Goal: Navigation & Orientation: Understand site structure

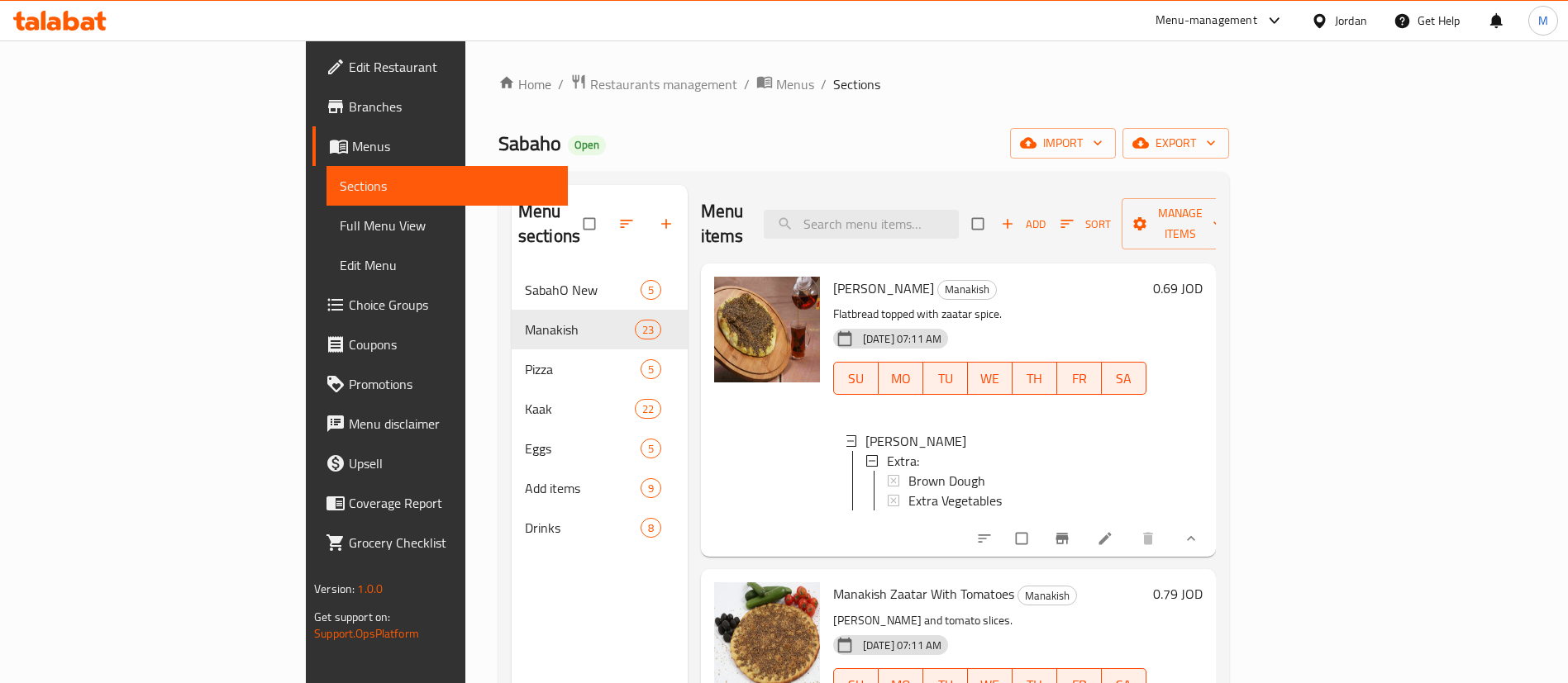
scroll to position [2, 0]
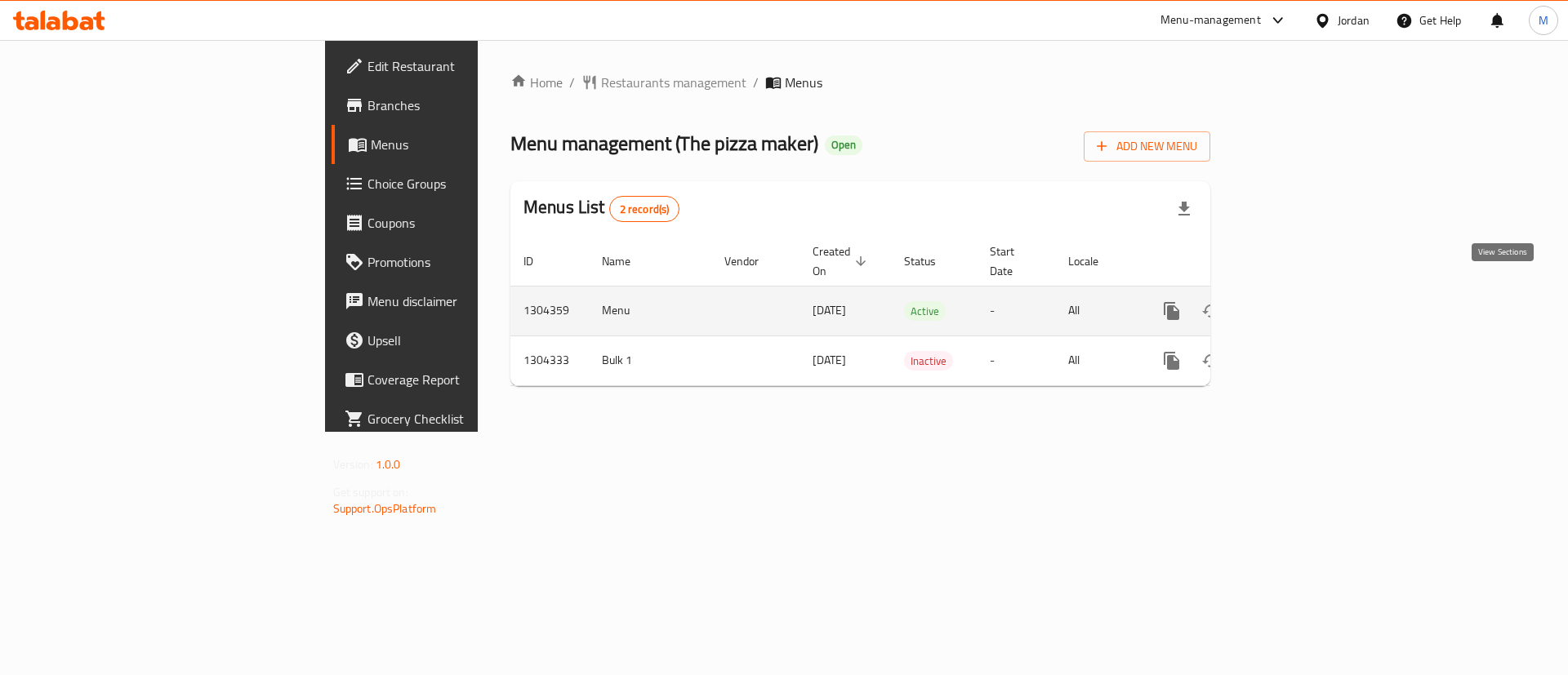
click at [1297, 304] on icon "enhanced table" at bounding box center [1289, 311] width 15 height 15
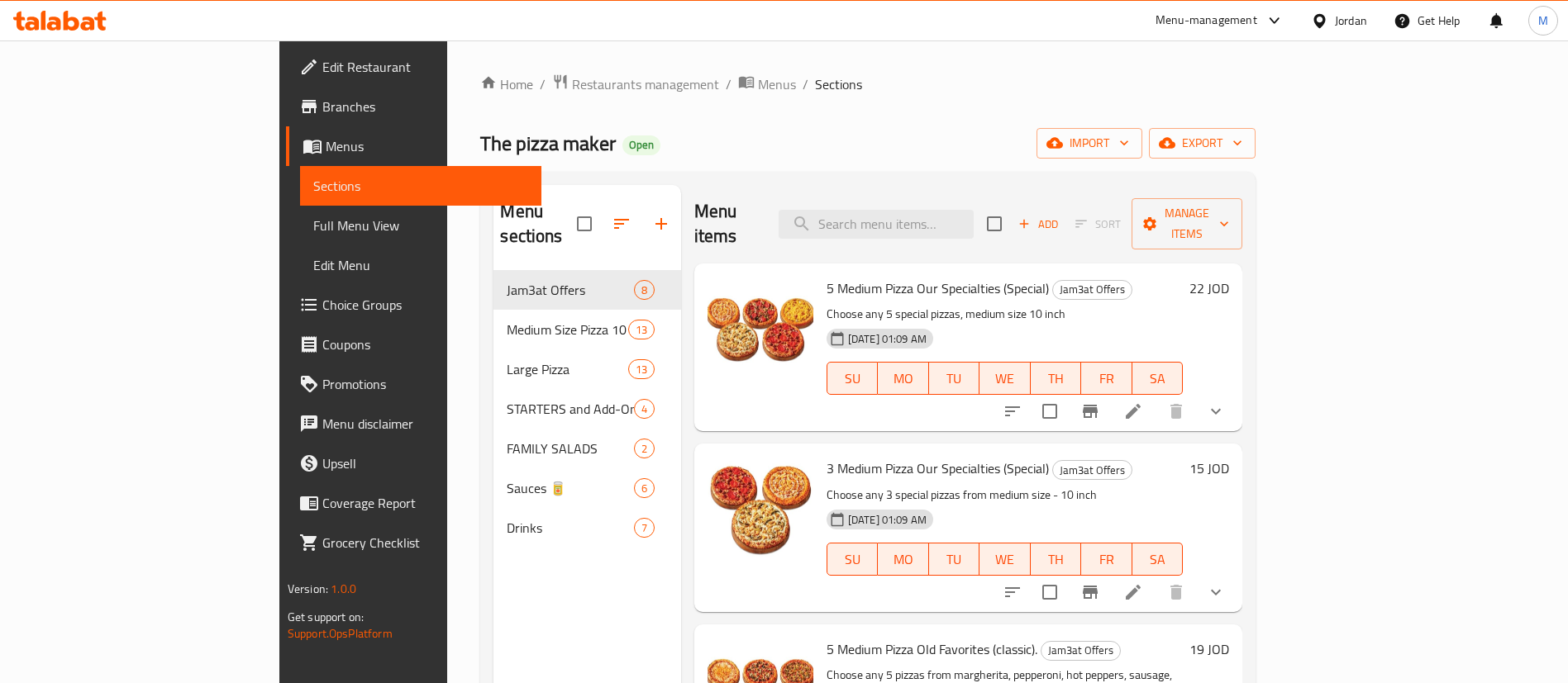
click at [1225, 402] on icon "show more" at bounding box center [1215, 412] width 20 height 20
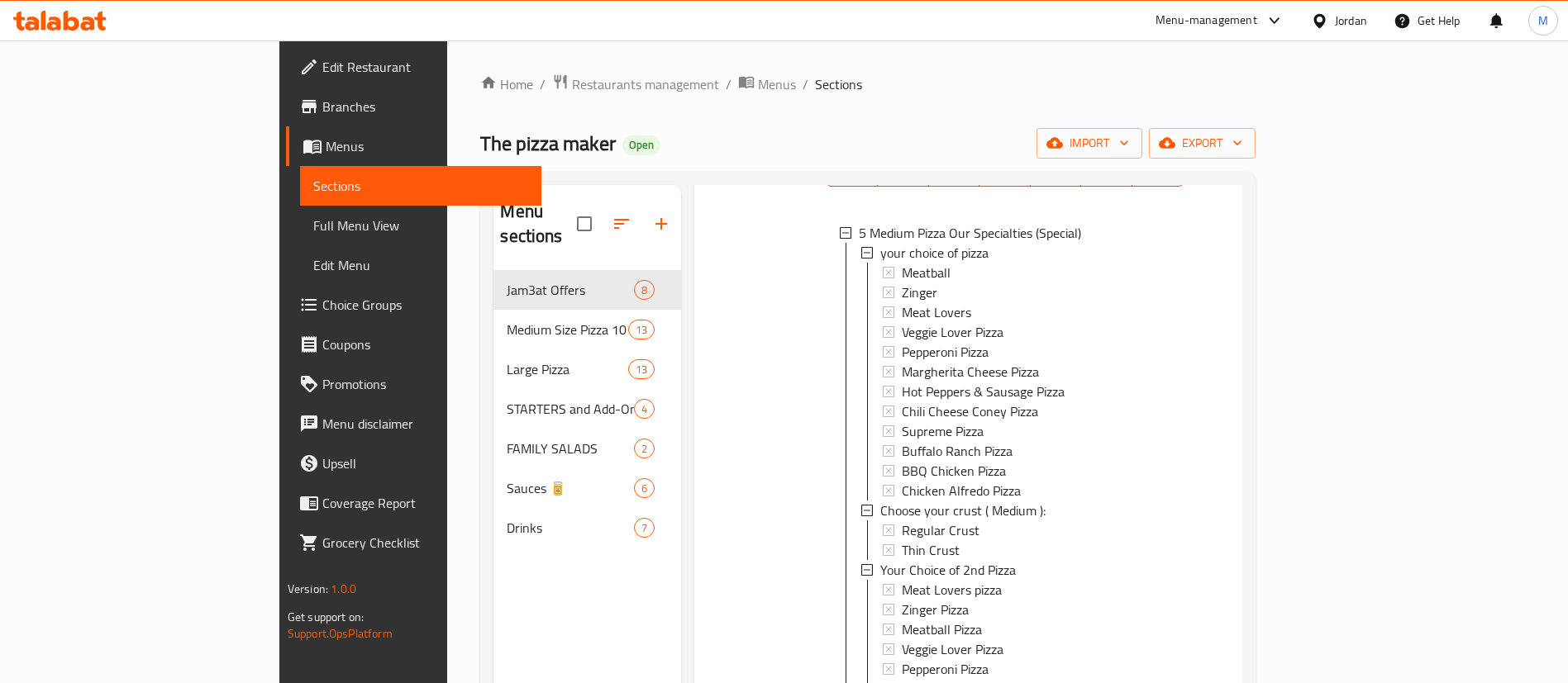
scroll to position [248, 0]
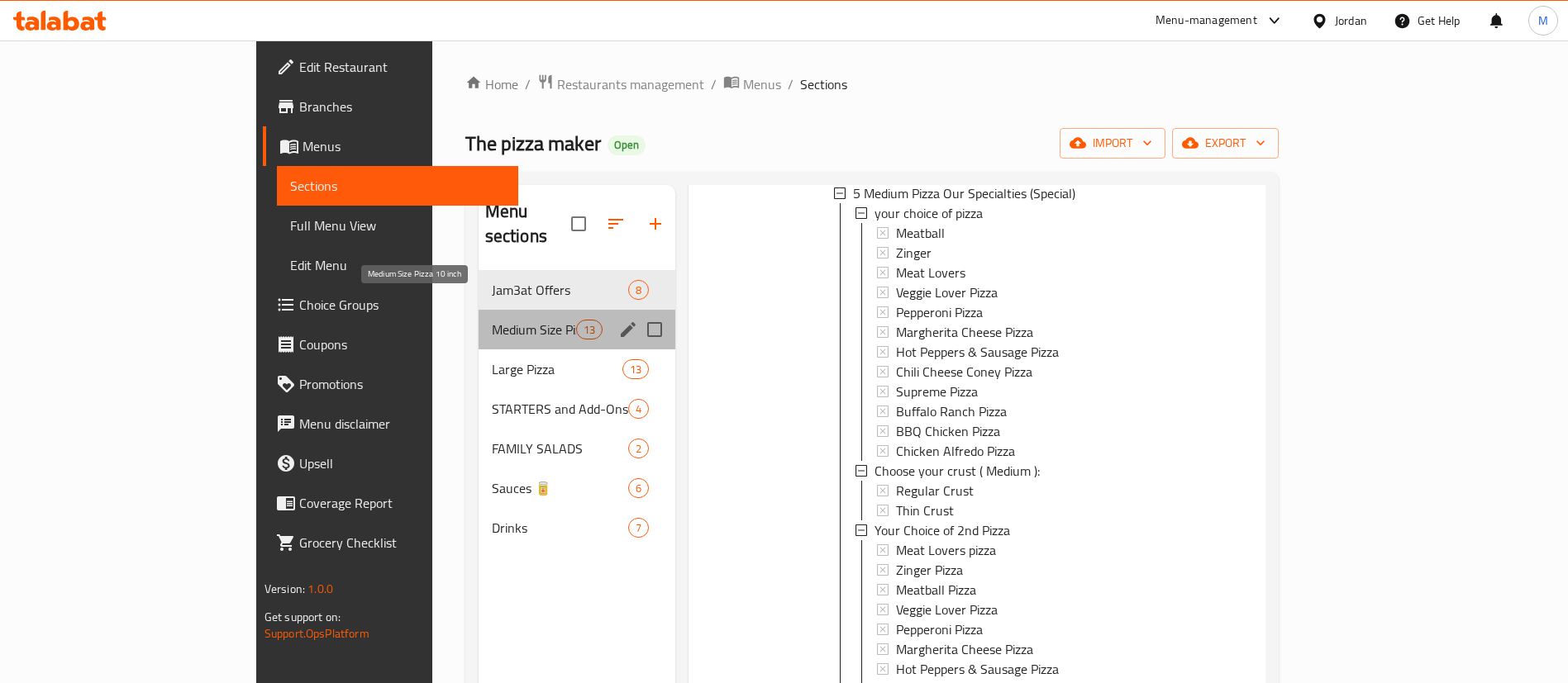
click at [492, 320] on span "Medium Size Pizza 10 inch" at bounding box center [533, 330] width 84 height 20
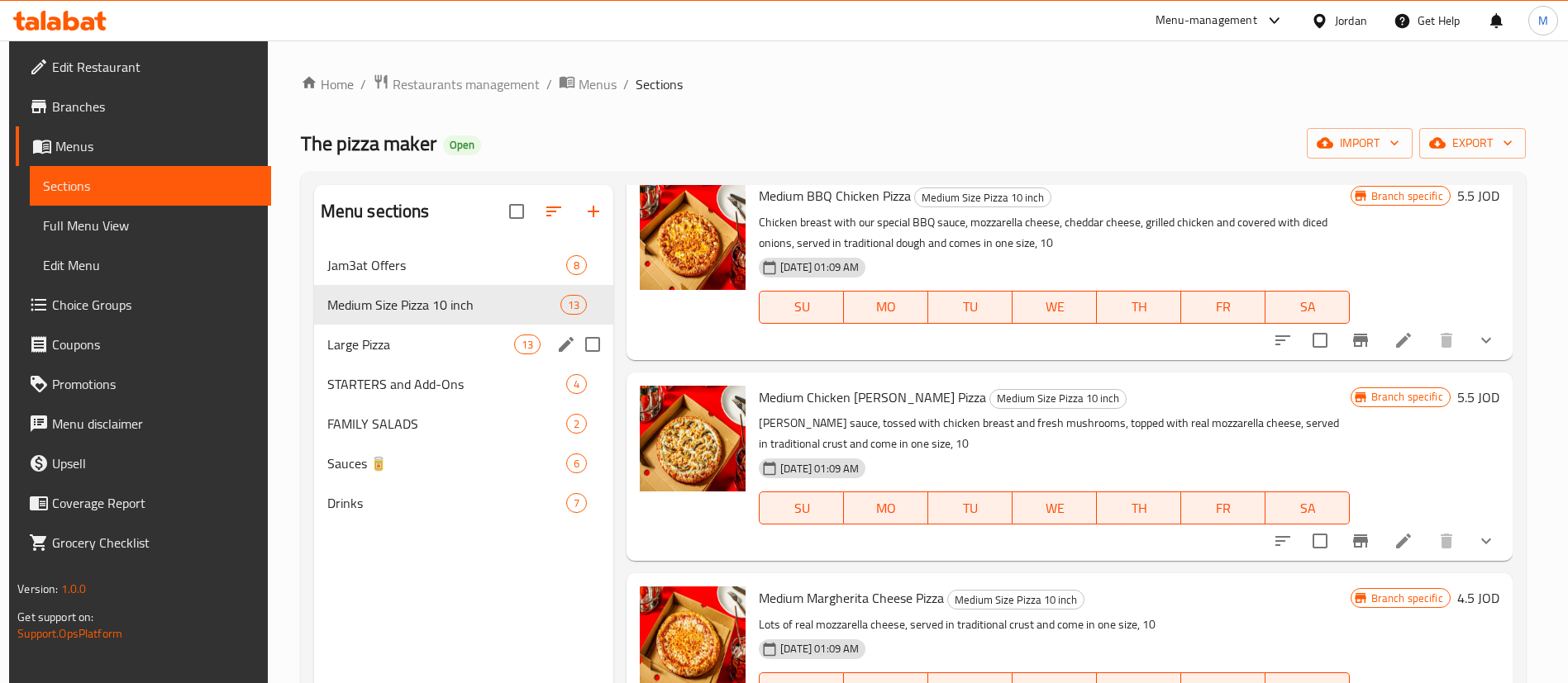
click at [456, 333] on div "Large Pizza 13" at bounding box center [464, 344] width 300 height 40
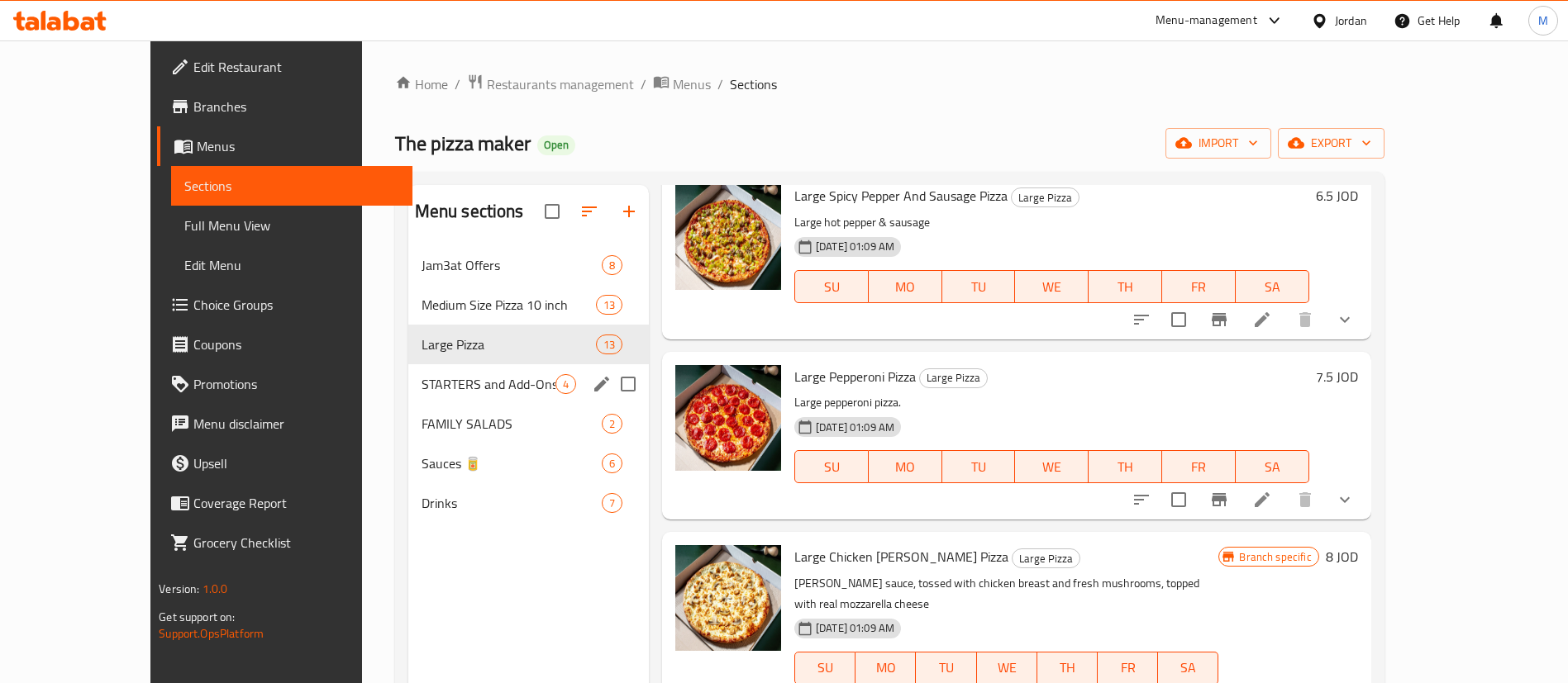
click at [452, 394] on div "STARTERS and Add-Ons 4" at bounding box center [528, 384] width 240 height 40
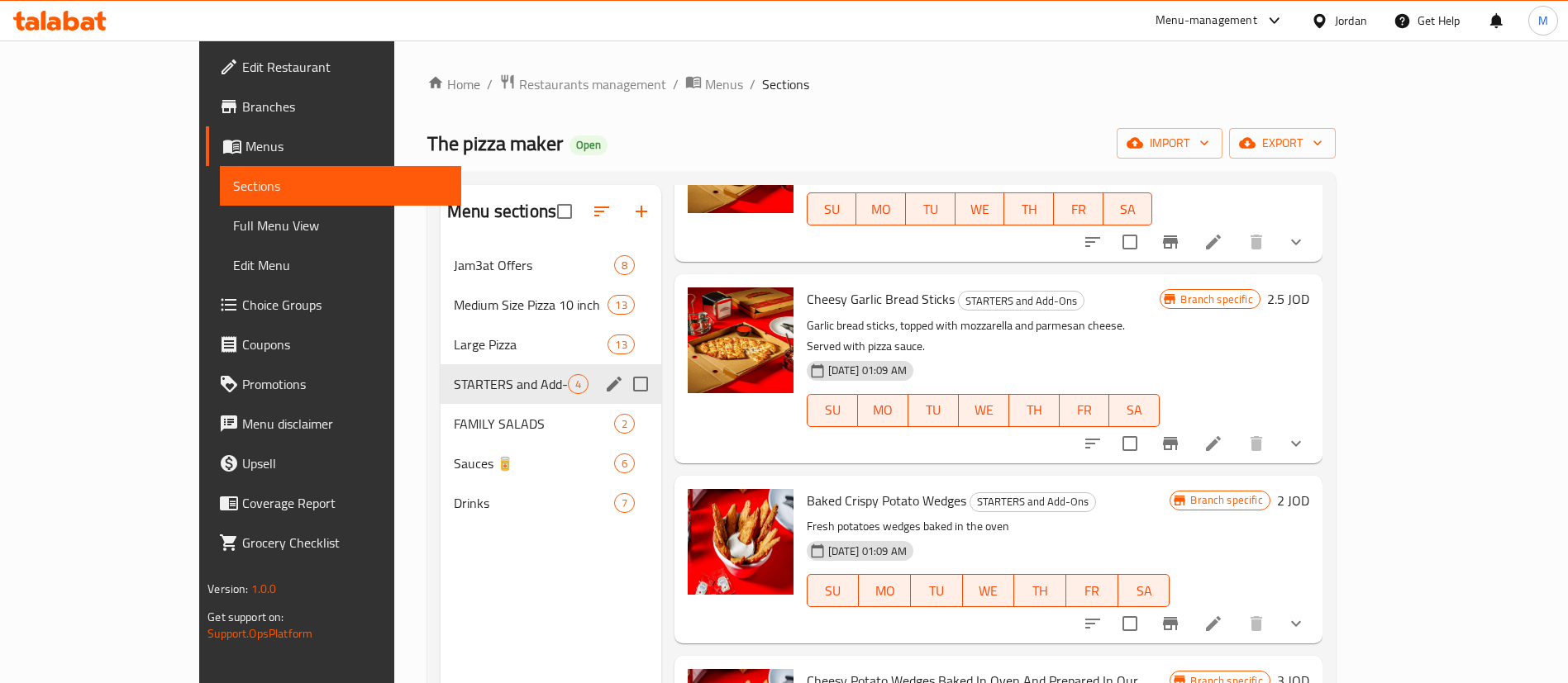
scroll to position [80, 0]
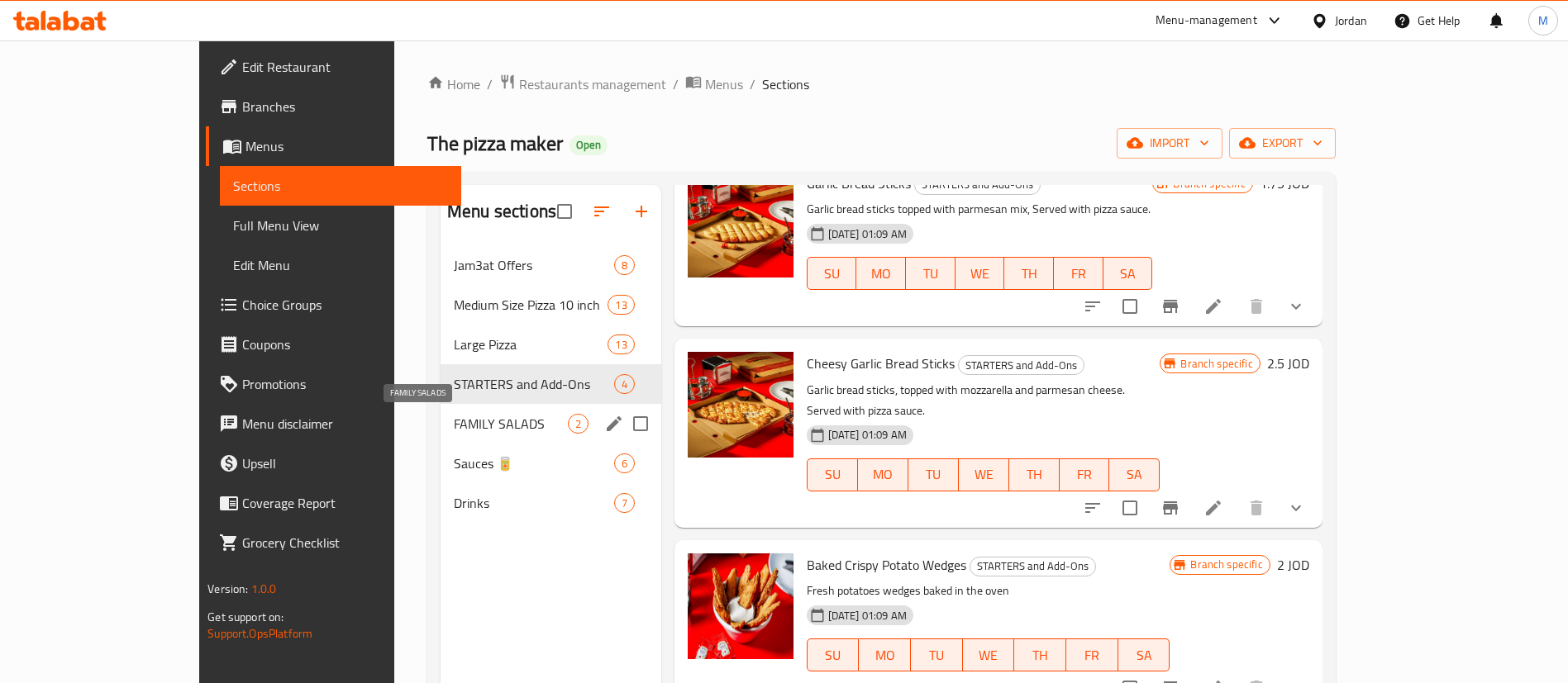
click at [454, 419] on span "FAMILY SALADS" at bounding box center [510, 424] width 114 height 20
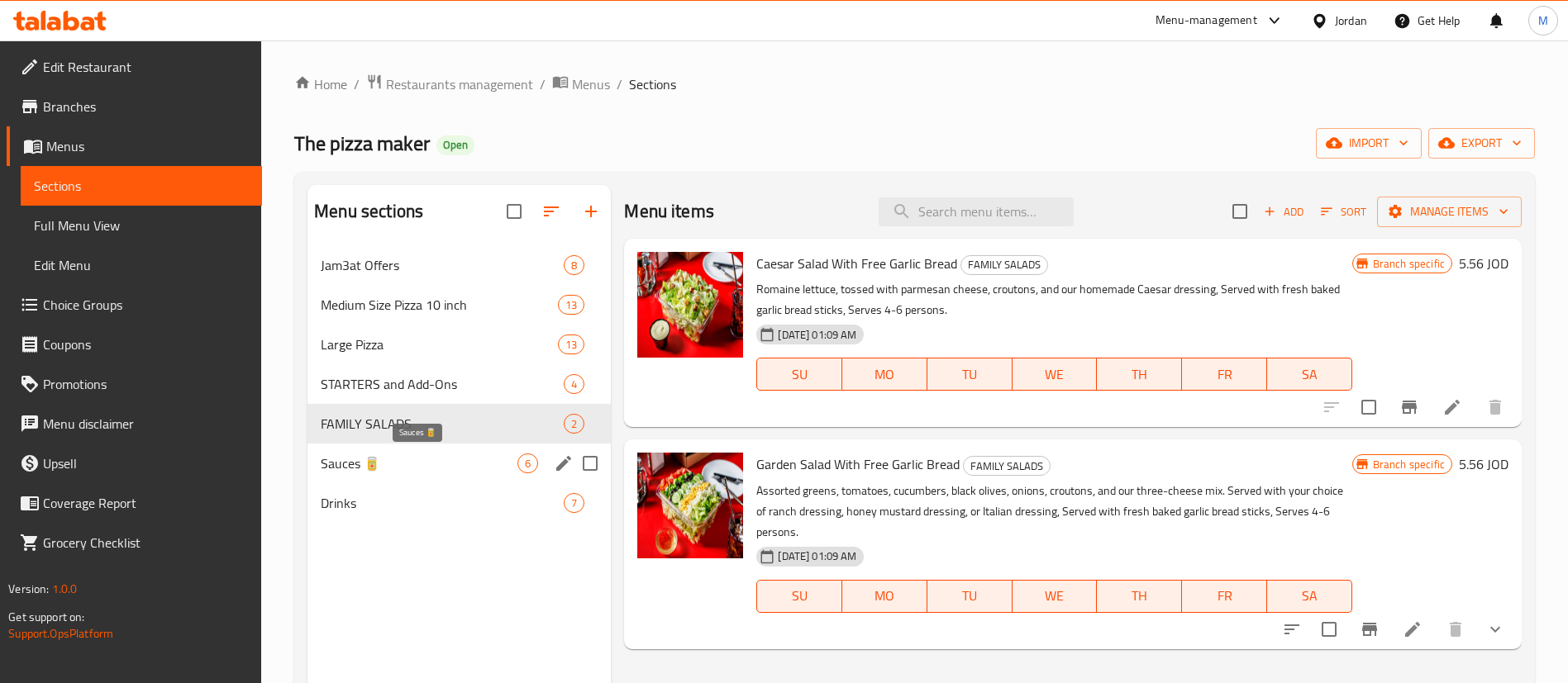
click at [447, 457] on span "Sauces 🥫" at bounding box center [419, 464] width 197 height 20
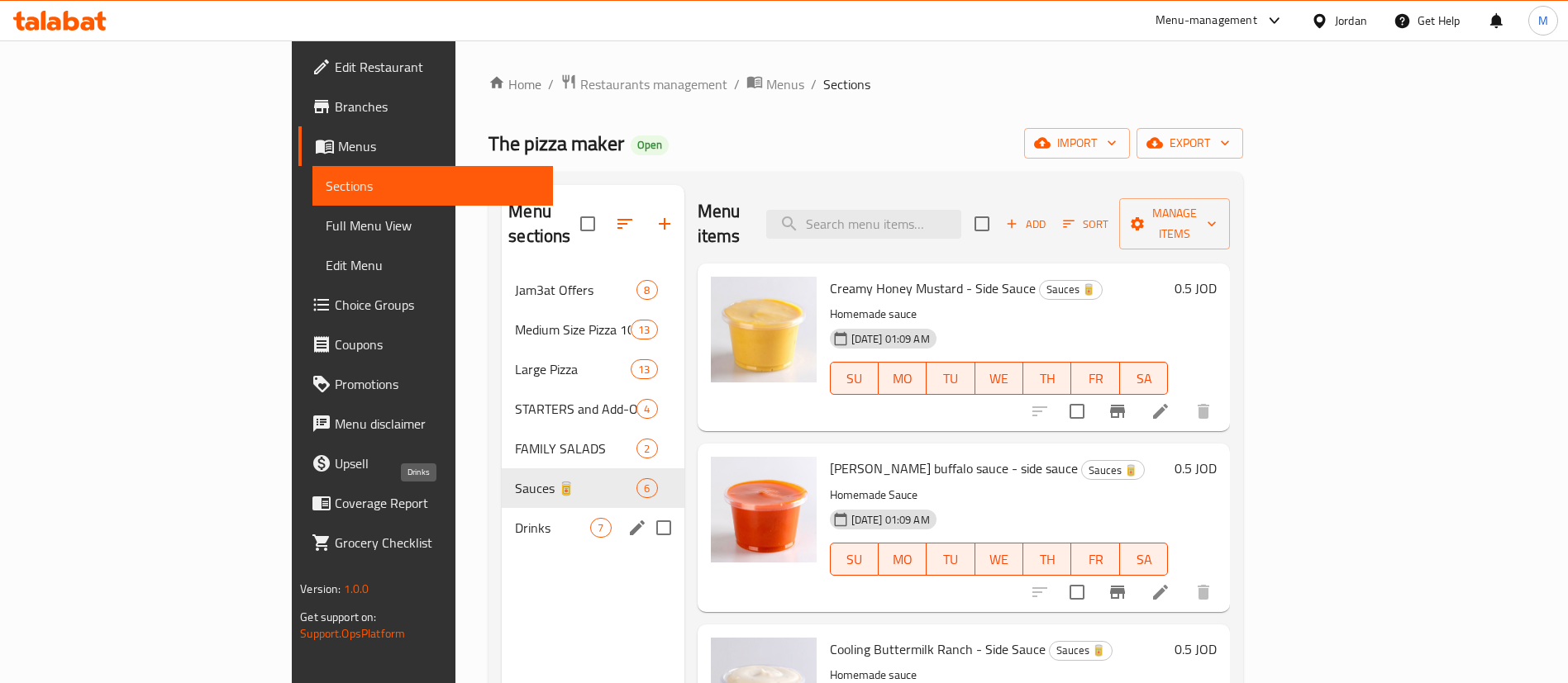
click at [515, 518] on span "Drinks" at bounding box center [553, 528] width 75 height 20
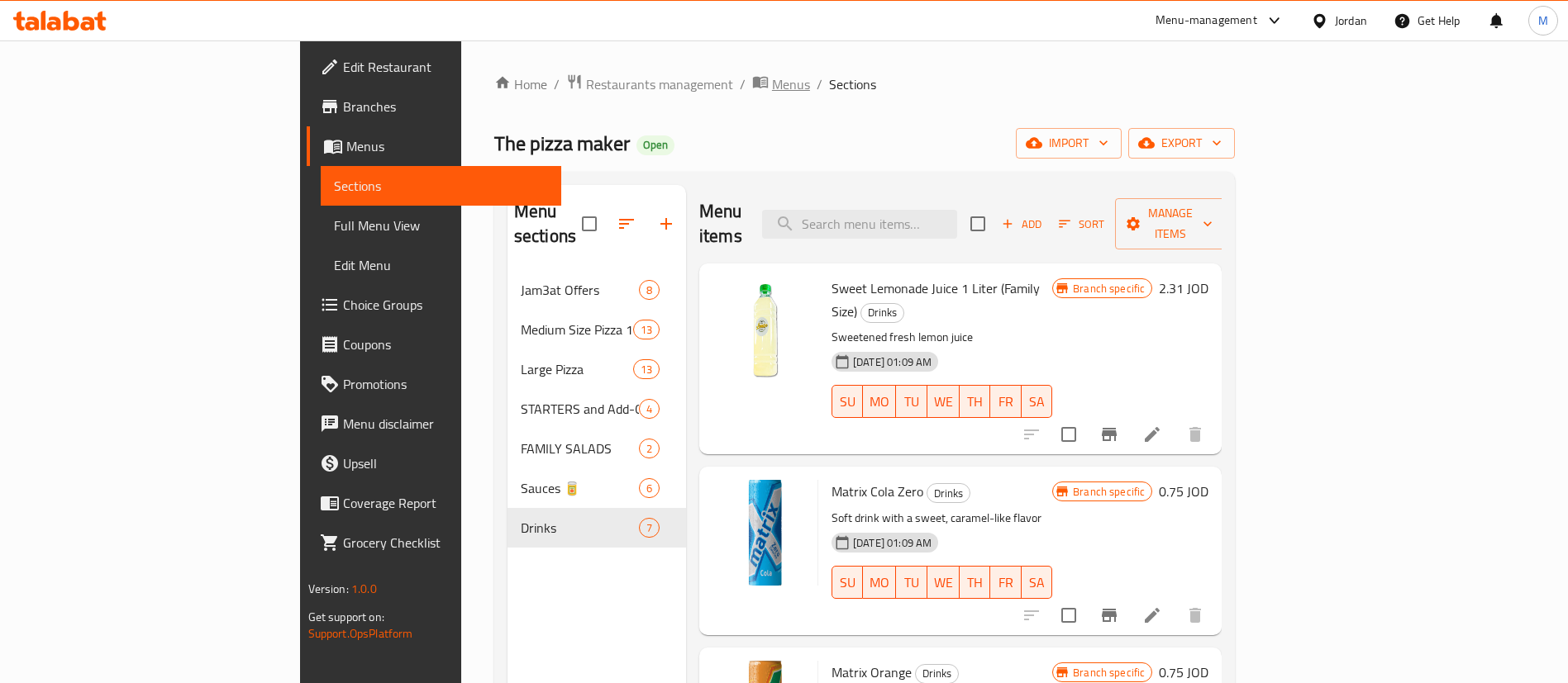
click at [772, 86] on span "Menus" at bounding box center [790, 84] width 38 height 20
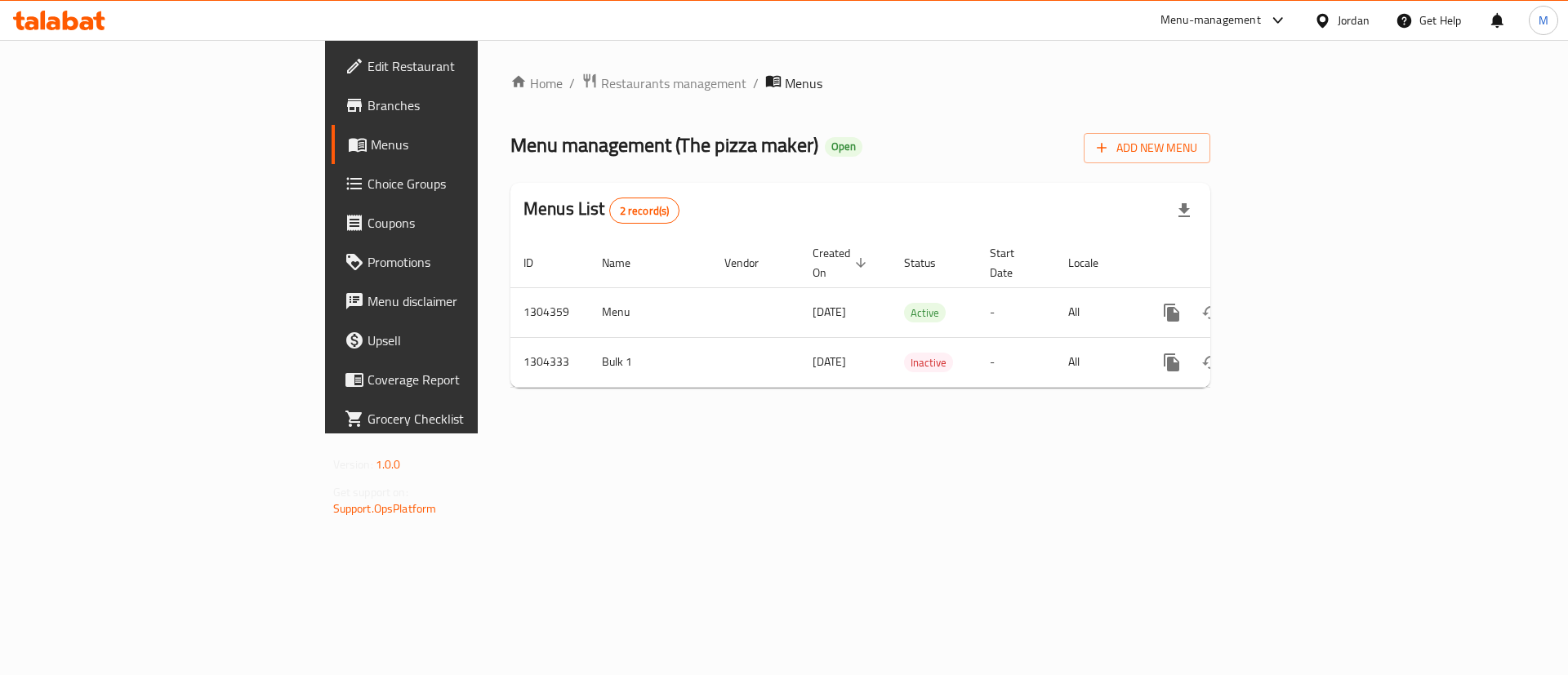
click at [368, 104] on span "Branches" at bounding box center [471, 105] width 207 height 20
